Goal: Transaction & Acquisition: Purchase product/service

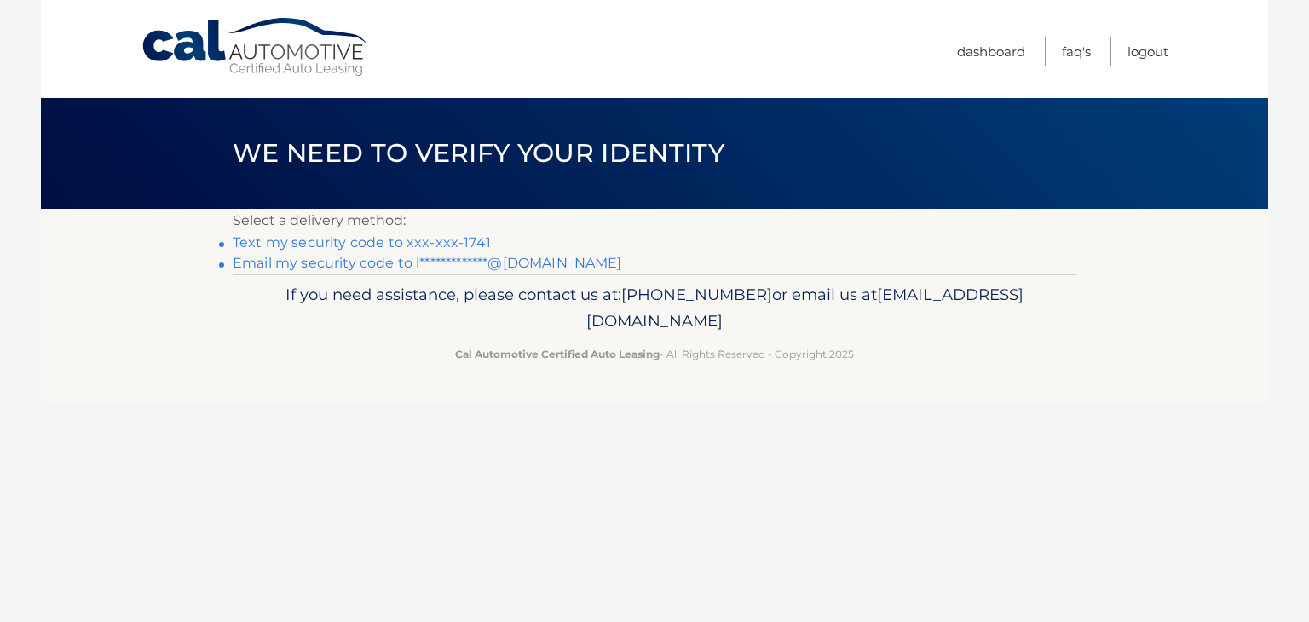
click at [378, 245] on link "Text my security code to xxx-xxx-1741" at bounding box center [362, 242] width 258 height 16
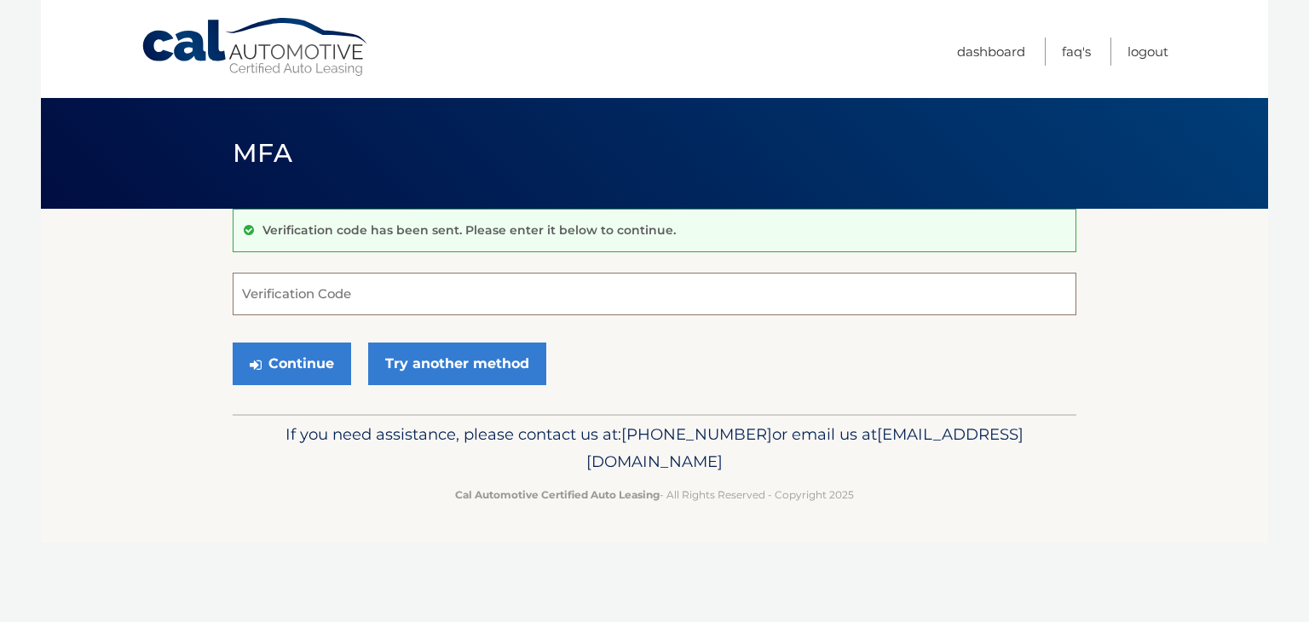
click at [333, 297] on input "Verification Code" at bounding box center [655, 294] width 844 height 43
type input "869314"
click at [276, 353] on button "Continue" at bounding box center [292, 364] width 118 height 43
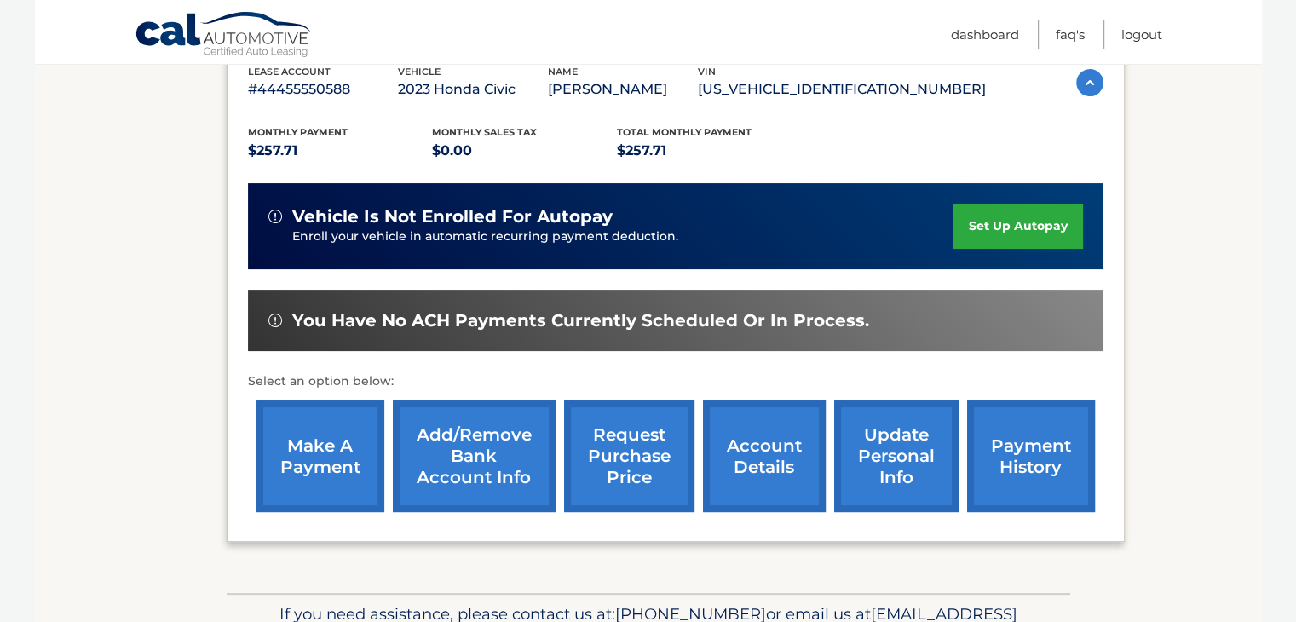
scroll to position [311, 0]
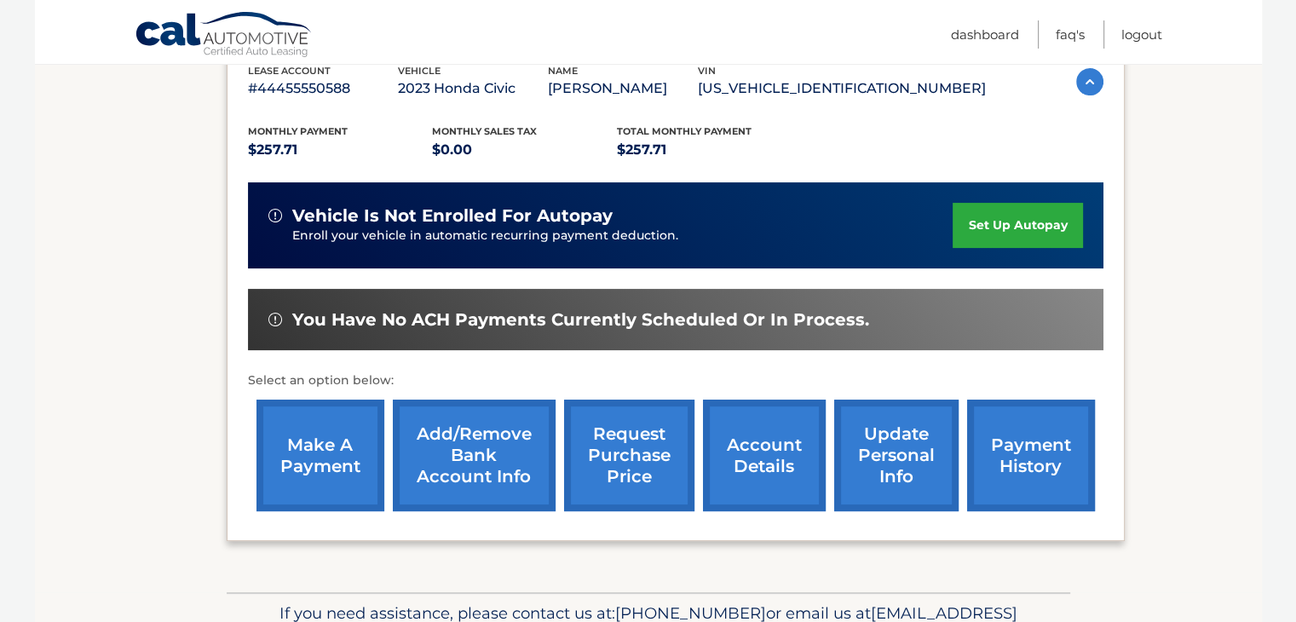
click at [316, 454] on link "make a payment" at bounding box center [320, 456] width 128 height 112
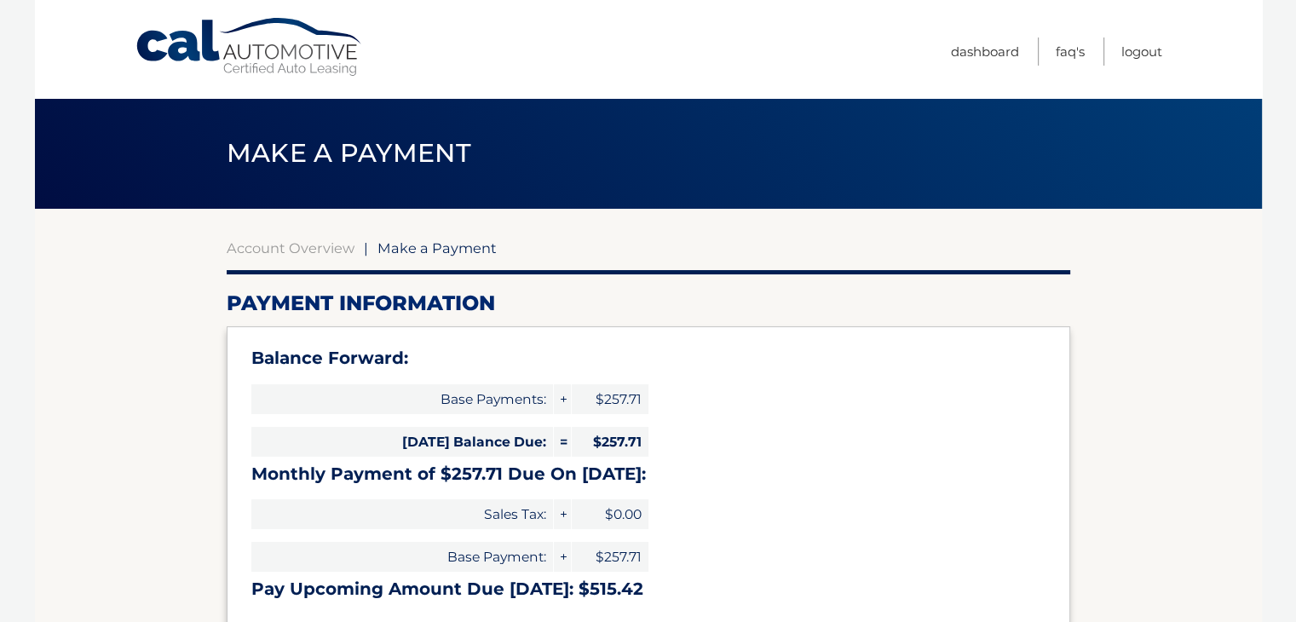
select select "NWI3MzIyNGEtYWM5Mi00MDZkLThiODMtZjczZDJhN2VmN2Zm"
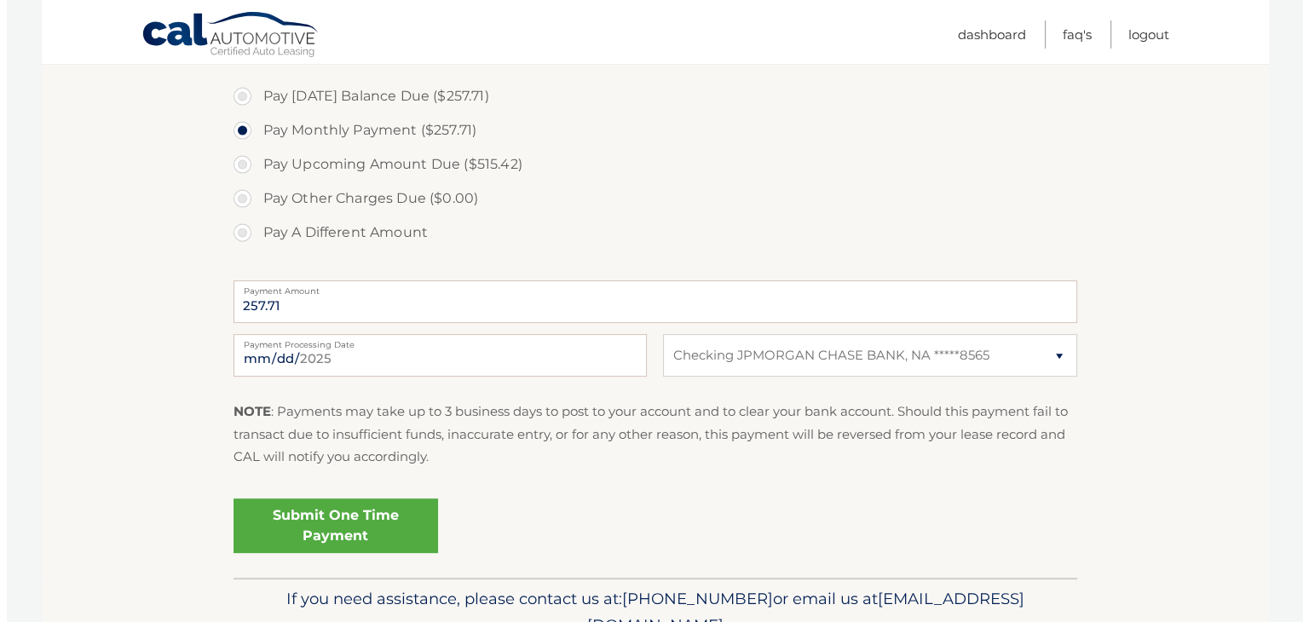
scroll to position [593, 0]
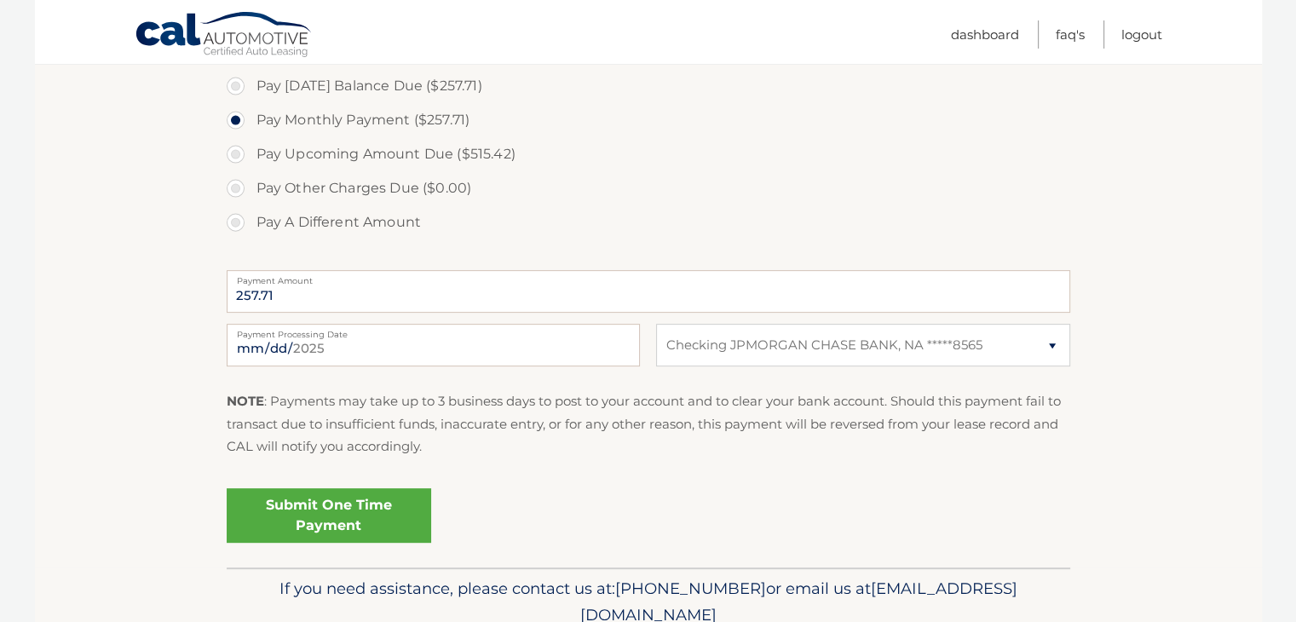
click at [314, 514] on link "Submit One Time Payment" at bounding box center [329, 515] width 205 height 55
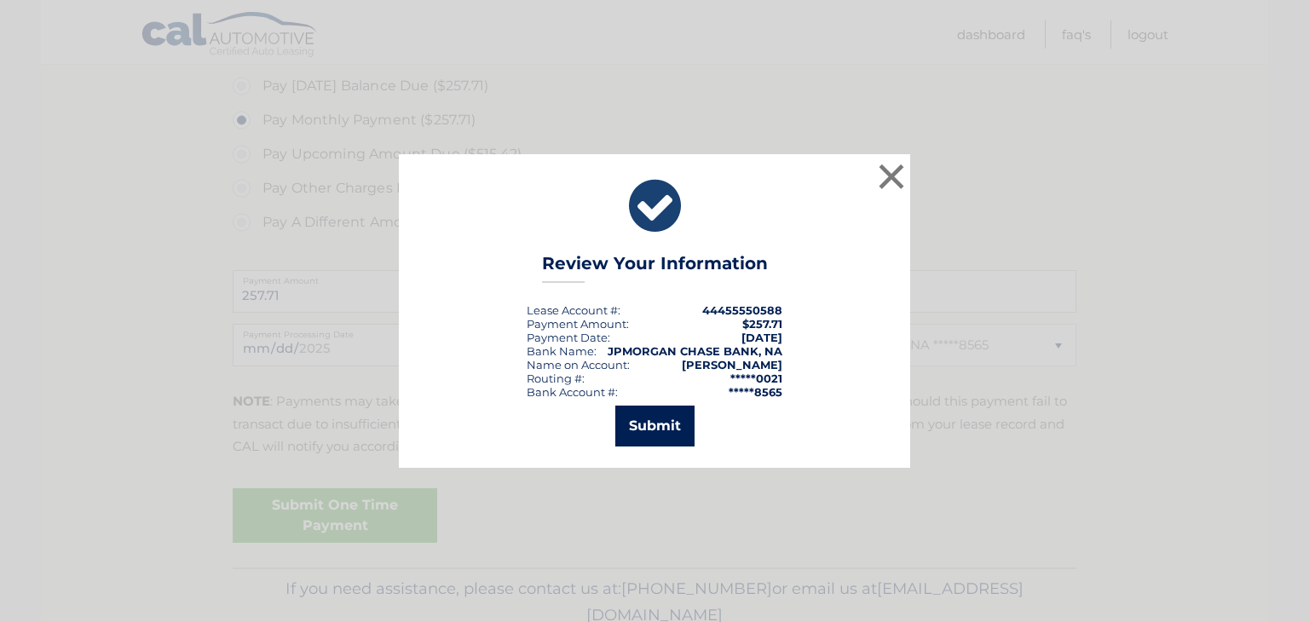
click at [645, 423] on button "Submit" at bounding box center [654, 426] width 79 height 41
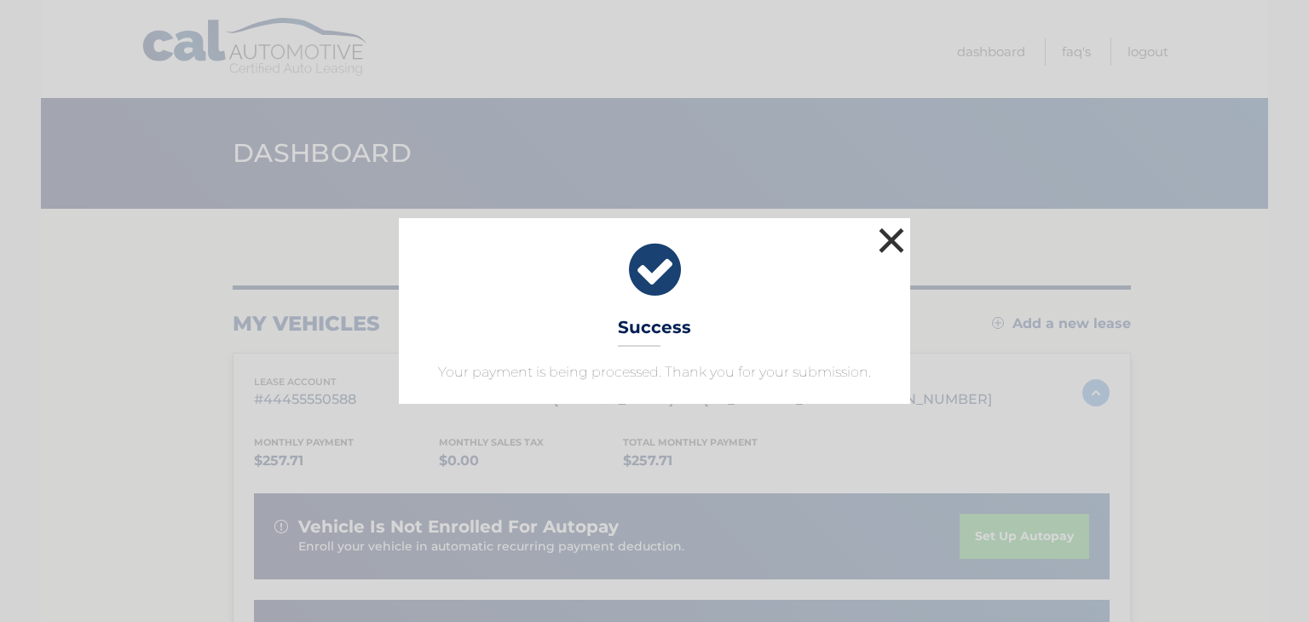
click at [893, 233] on button "×" at bounding box center [891, 240] width 34 height 34
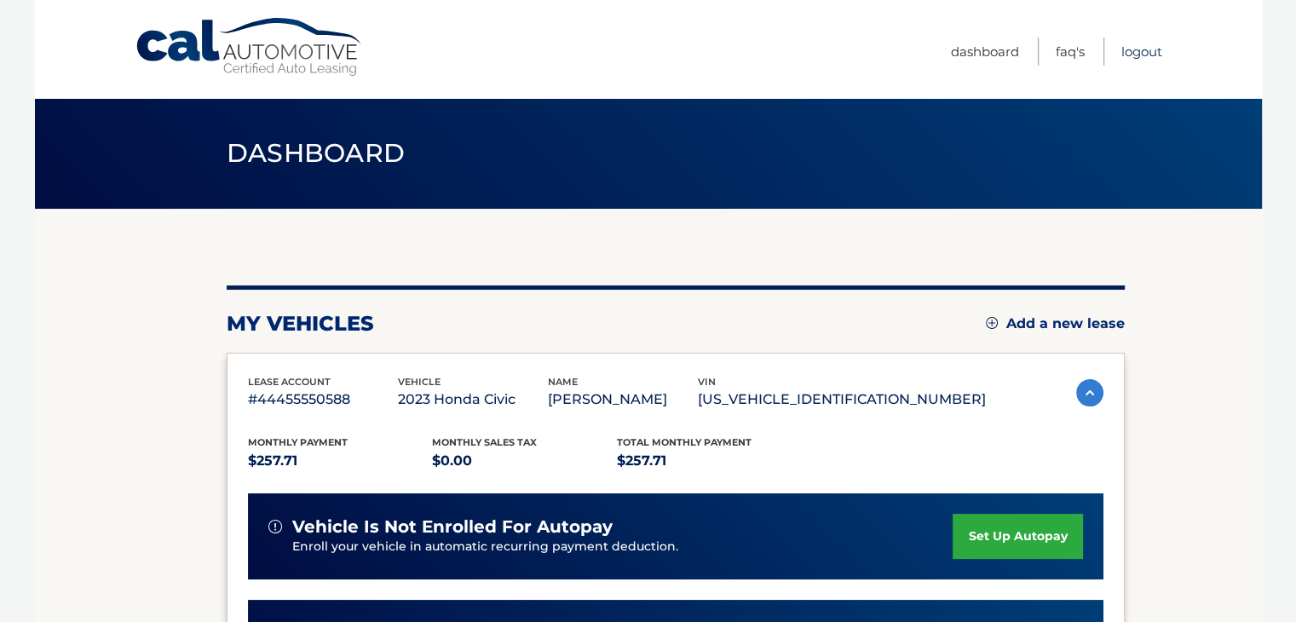
click at [1145, 52] on link "Logout" at bounding box center [1141, 51] width 41 height 28
